Goal: Transaction & Acquisition: Purchase product/service

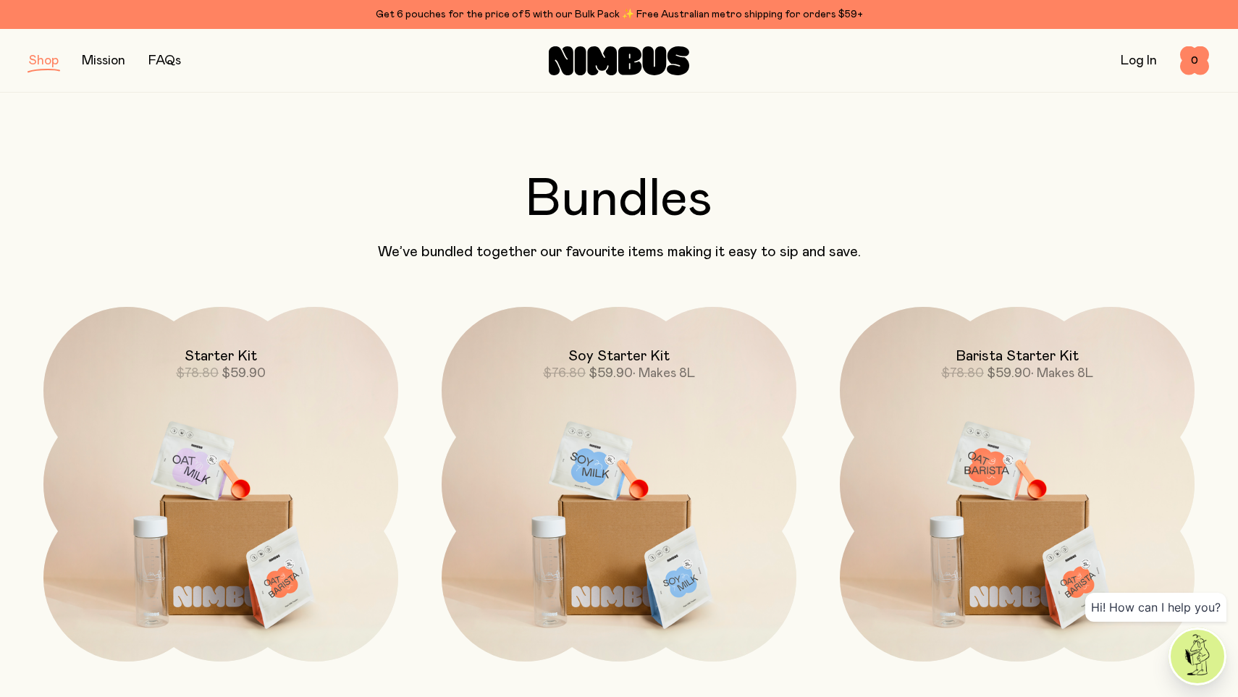
click at [589, 13] on div "Get 6 pouches for the price of 5 with our Bulk Pack ✨ Free Australian metro shi…" at bounding box center [619, 14] width 1180 height 17
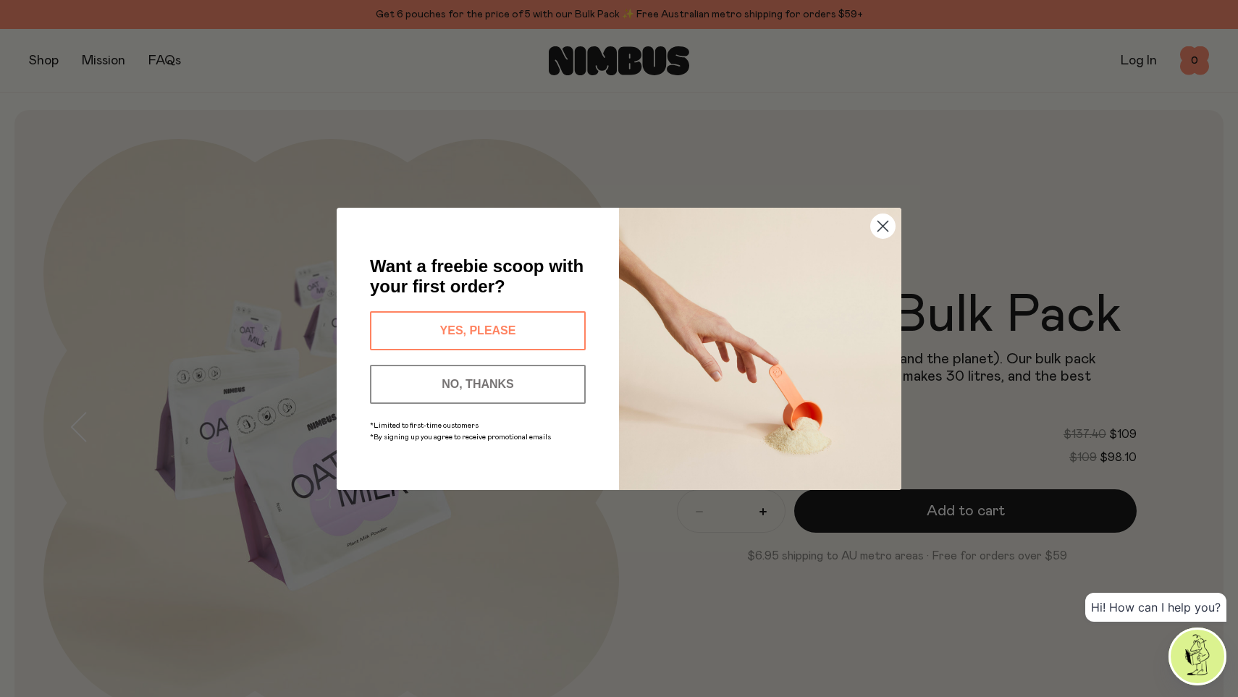
click at [884, 226] on circle "Close dialog" at bounding box center [883, 226] width 24 height 24
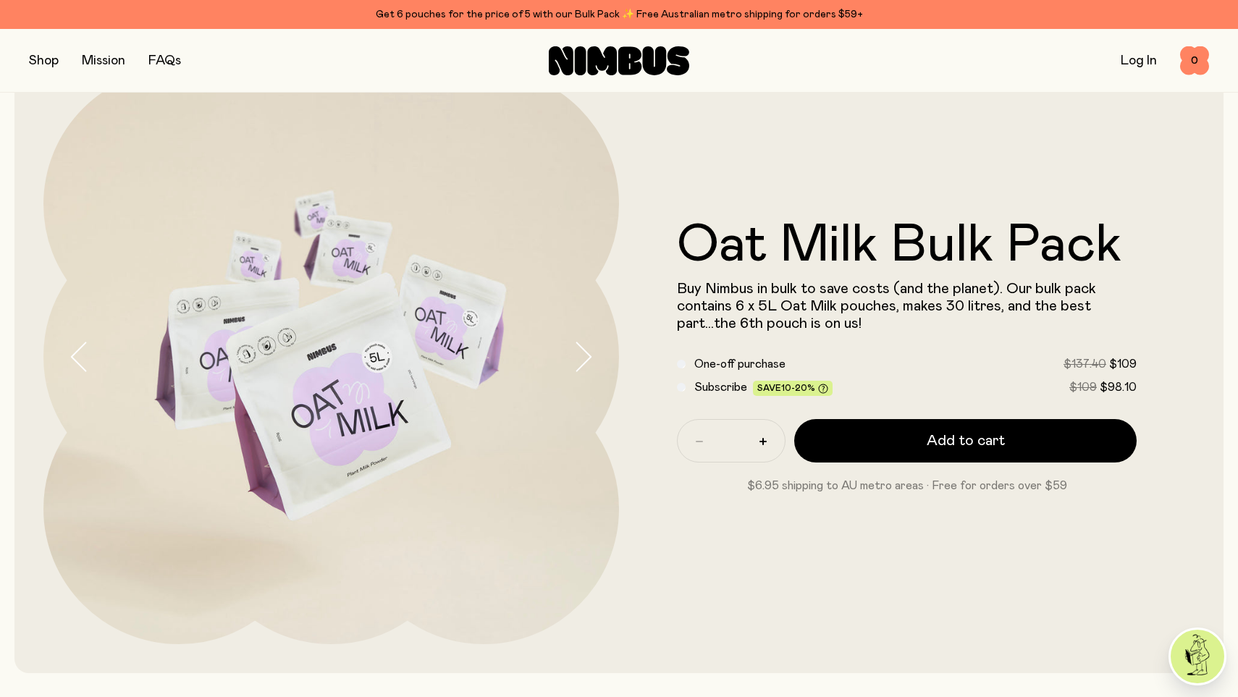
scroll to position [68, 0]
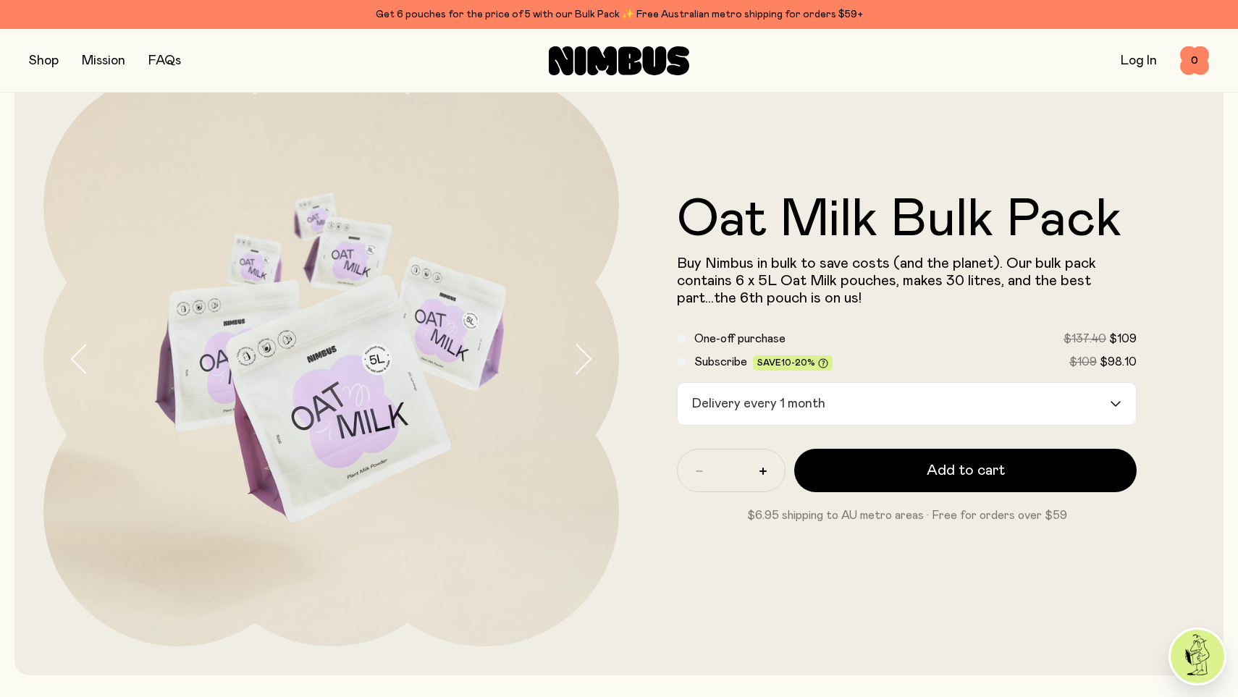
click at [746, 404] on div "Delivery every 1 month" at bounding box center [894, 404] width 432 height 42
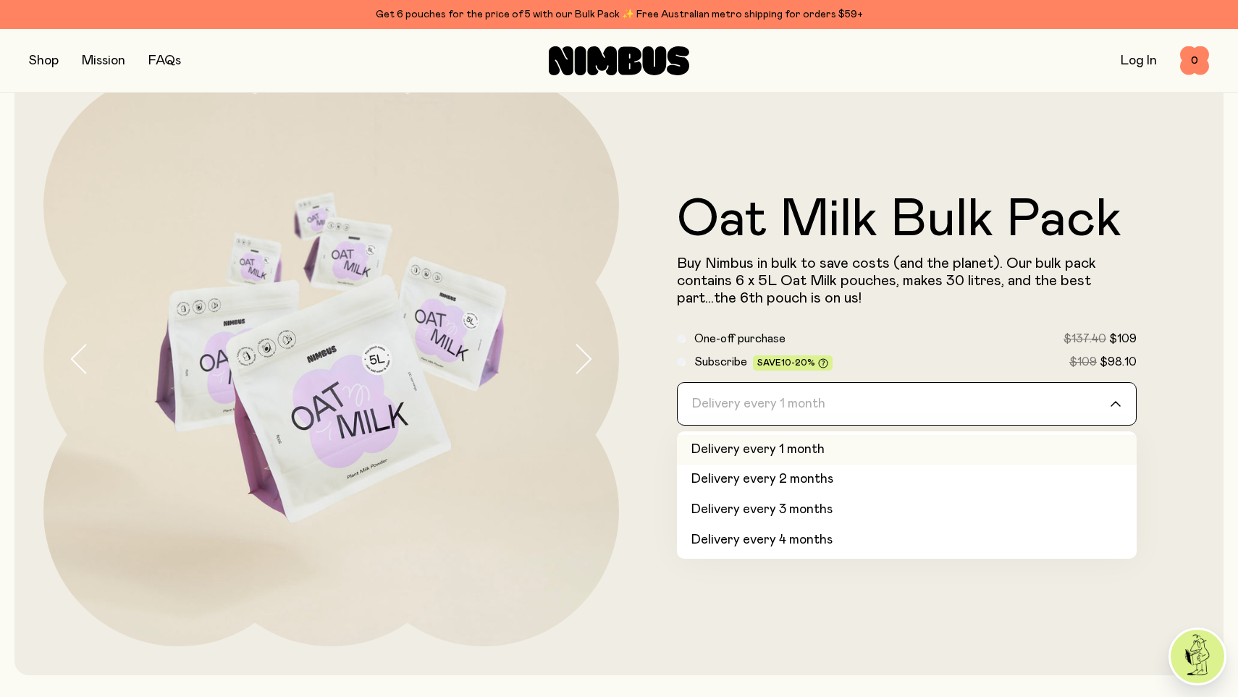
click at [43, 67] on button "button" at bounding box center [44, 61] width 30 height 20
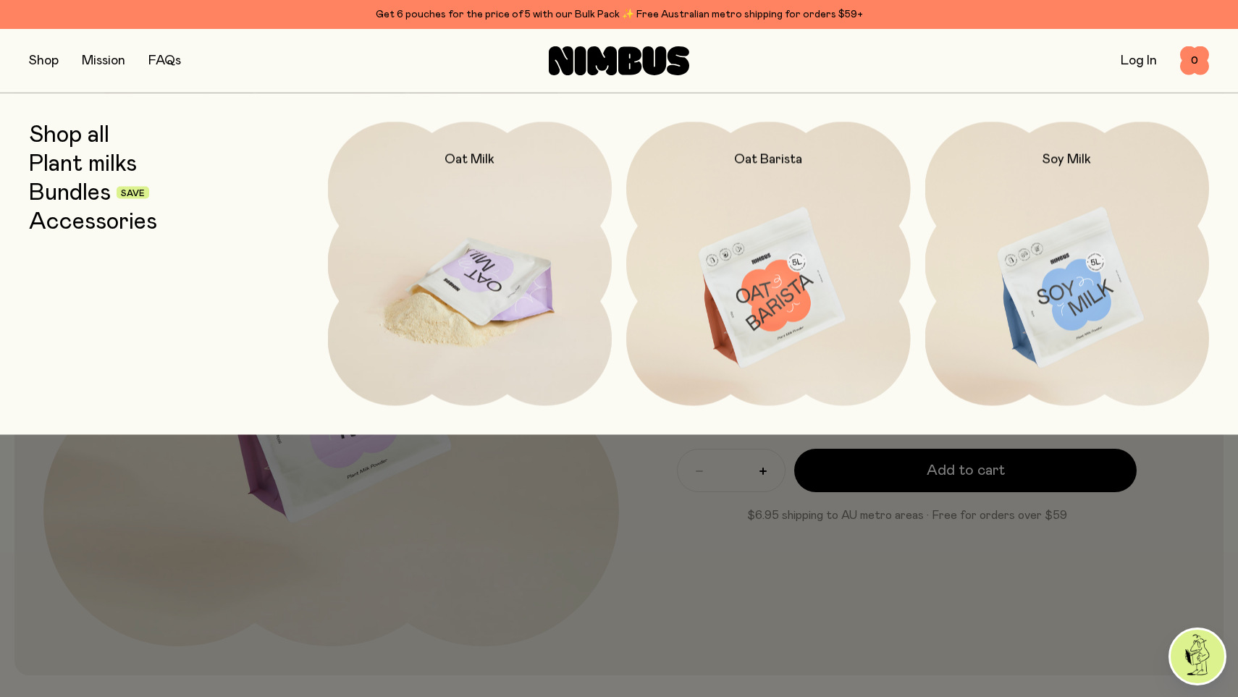
click at [518, 312] on img at bounding box center [470, 289] width 285 height 334
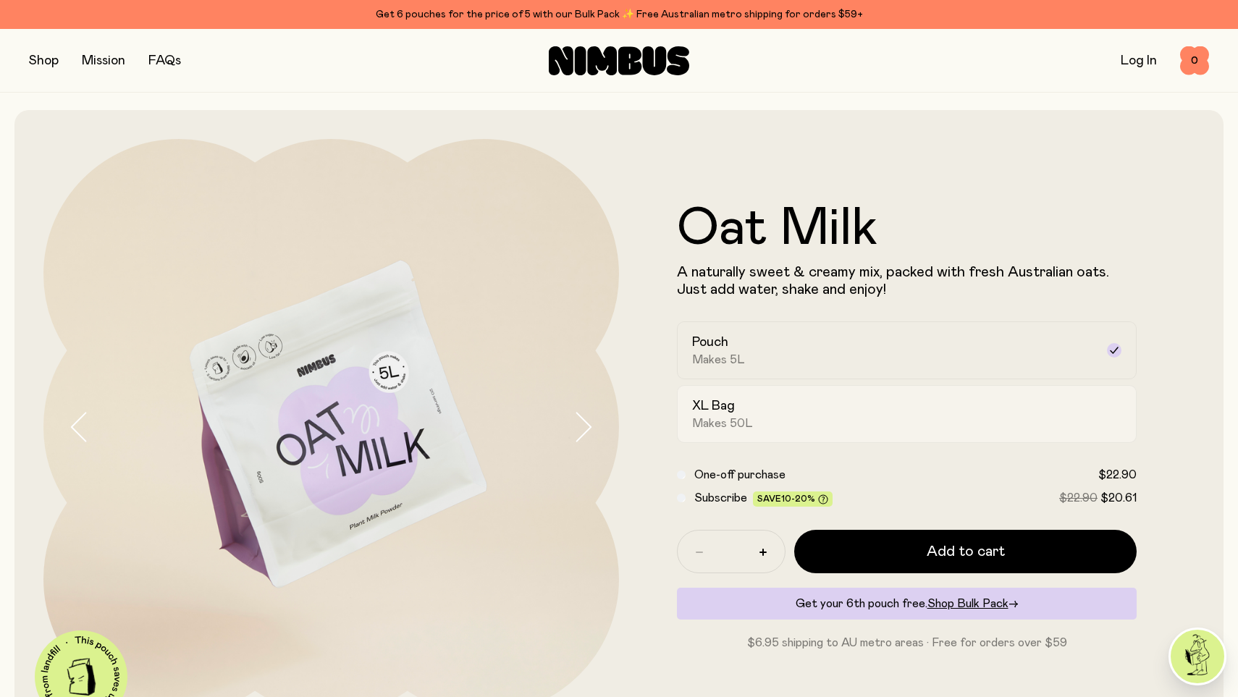
click at [871, 413] on div "XL Bag Makes 50L" at bounding box center [893, 413] width 403 height 33
